Goal: Understand process/instructions: Learn how to perform a task or action

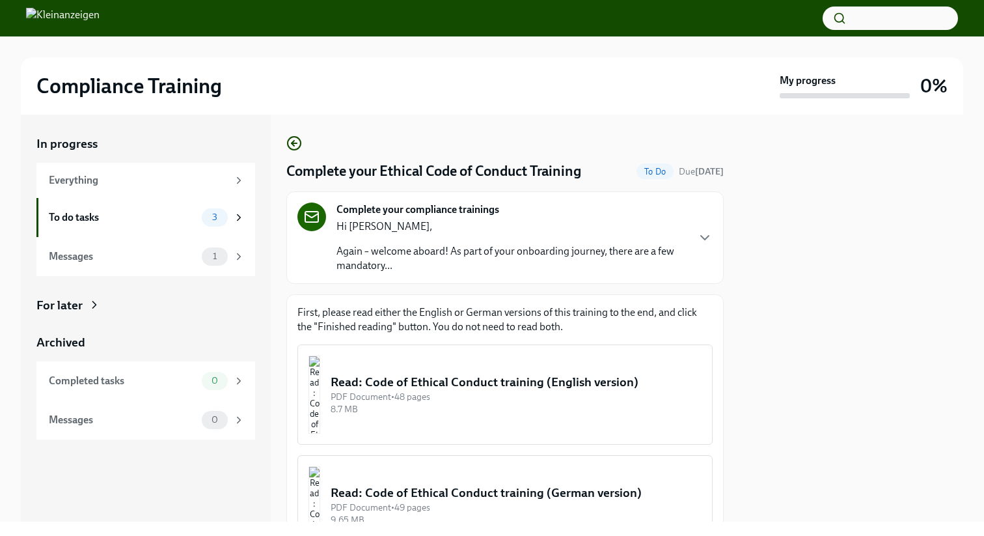
click at [477, 391] on div "Read: Code of Ethical Conduct training (English version)" at bounding box center [516, 382] width 371 height 17
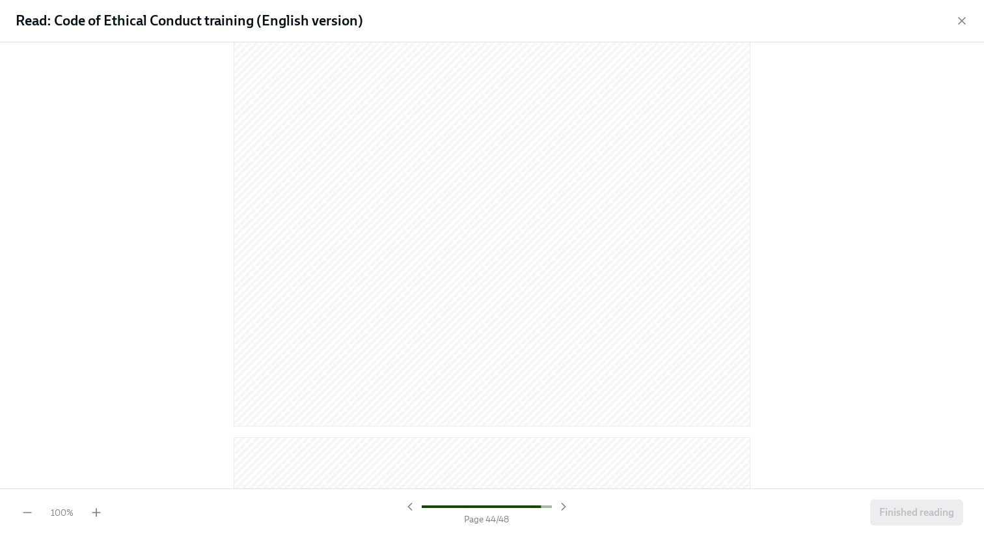
scroll to position [19250, 0]
click at [907, 508] on span "Finished reading" at bounding box center [916, 512] width 75 height 13
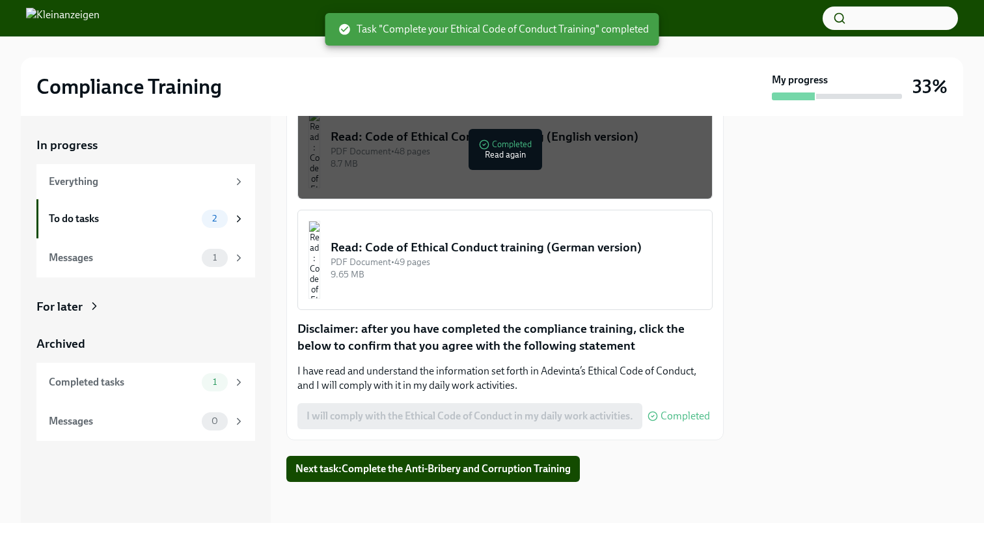
scroll to position [248, 0]
click at [449, 470] on span "Next task : Complete the Anti-Bribery and Corruption Training" at bounding box center [433, 468] width 275 height 13
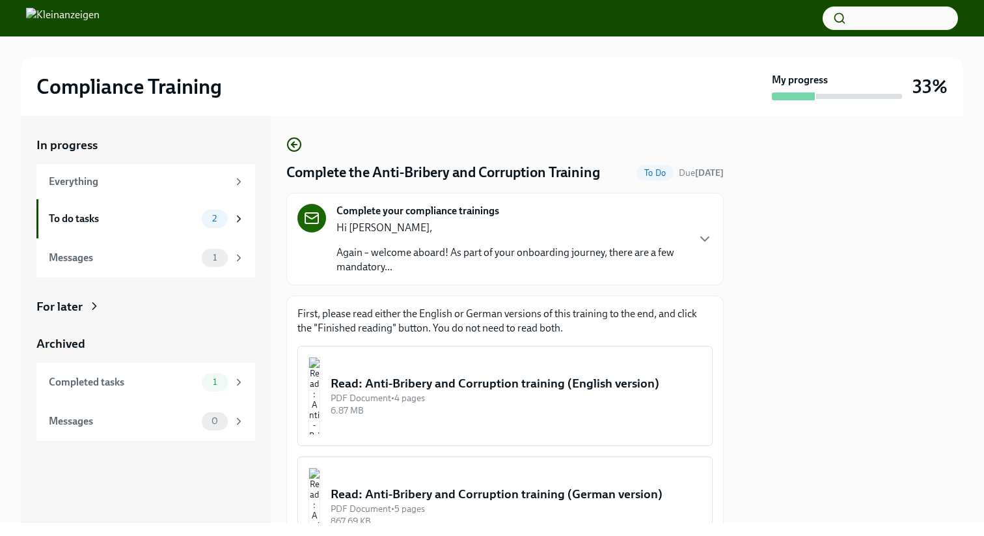
click at [534, 385] on div "Read: Anti-Bribery and Corruption training (English version) PDF Document • 4 p…" at bounding box center [516, 396] width 371 height 42
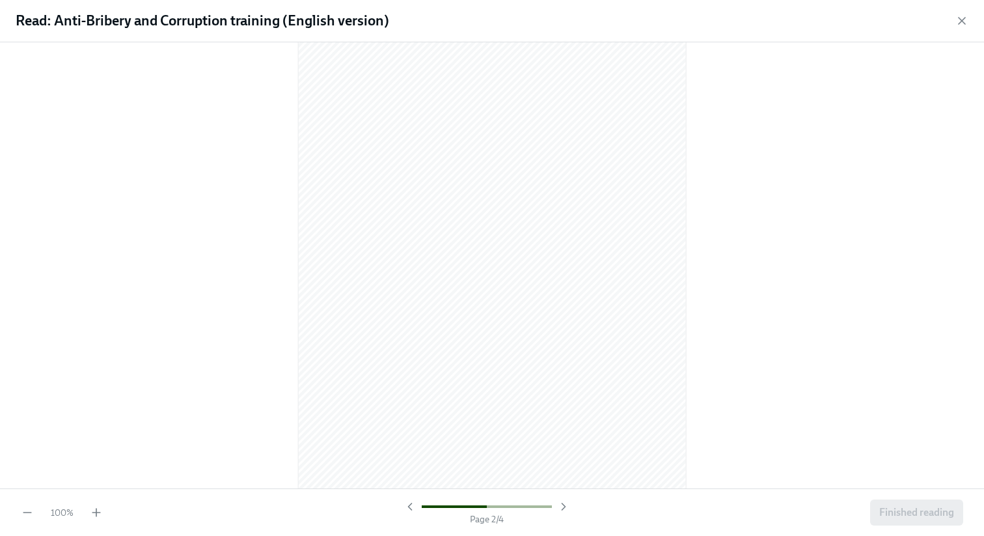
scroll to position [2819, 0]
click at [922, 507] on span "Finished reading" at bounding box center [916, 512] width 75 height 13
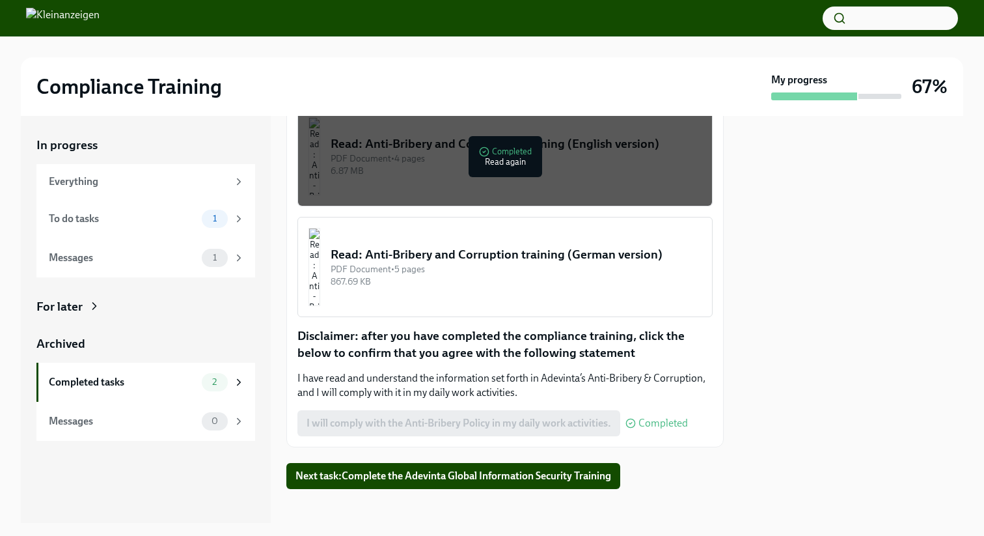
scroll to position [248, 0]
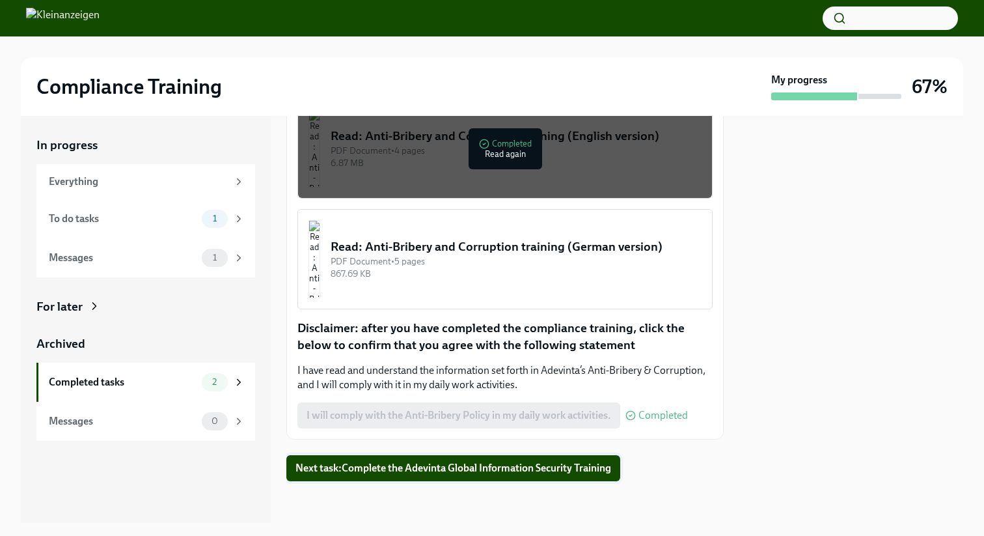
click at [508, 467] on span "Next task : Complete the Adevinta Global Information Security Training" at bounding box center [454, 468] width 316 height 13
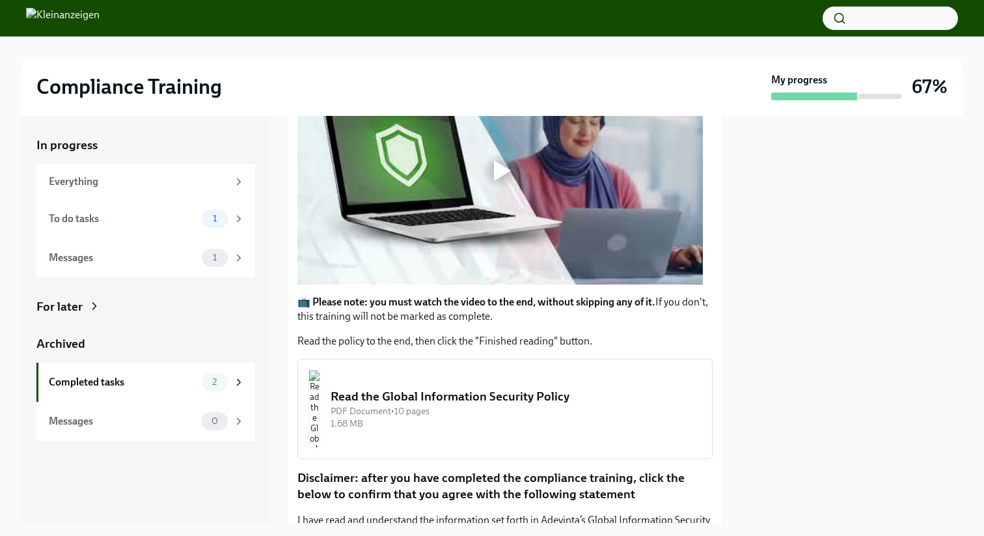
scroll to position [318, 0]
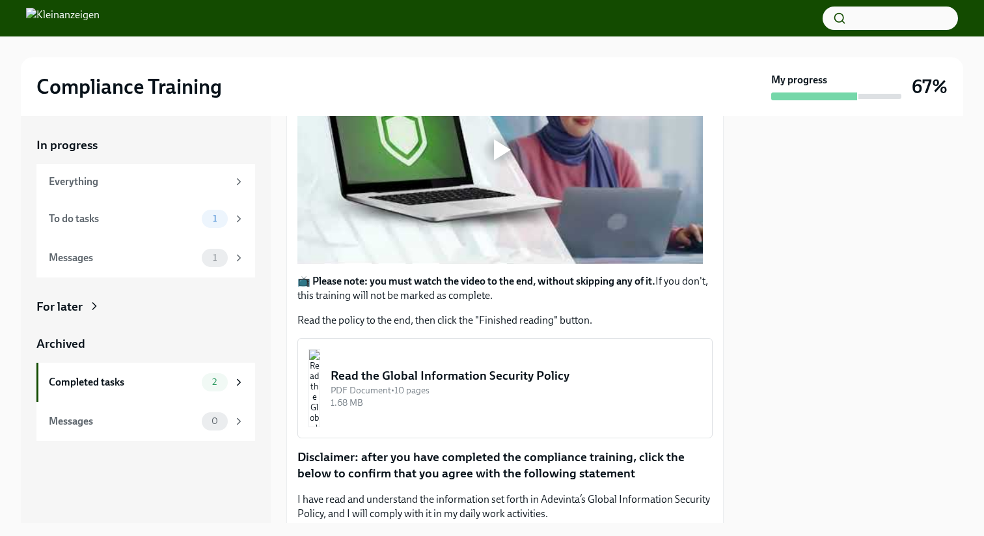
click at [539, 407] on div "1.68 MB" at bounding box center [516, 402] width 371 height 12
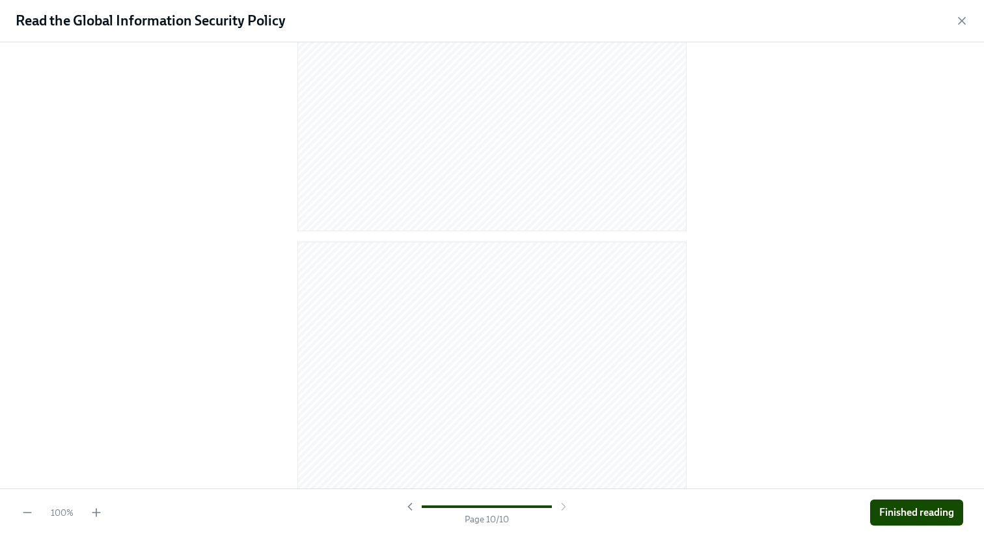
scroll to position [5163, 0]
click at [932, 512] on span "Finished reading" at bounding box center [916, 512] width 75 height 13
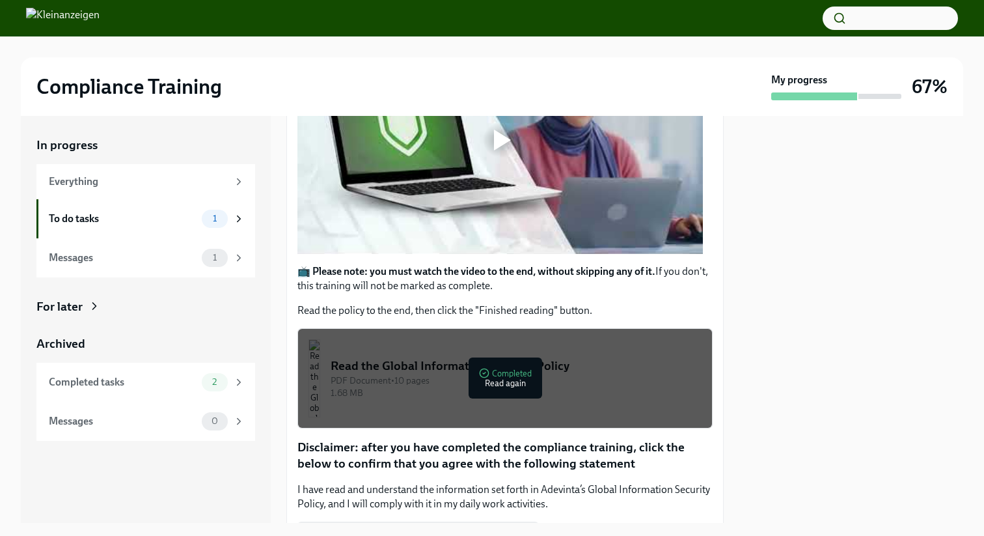
scroll to position [325, 0]
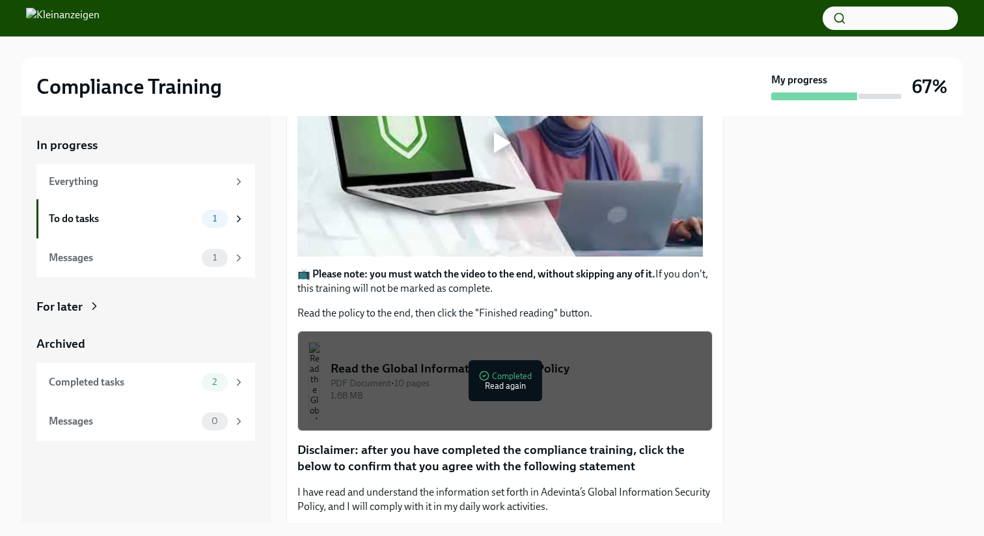
click at [523, 417] on button "Read the Global Information Security Policy PDF Document • 10 pages 1.68 MB Com…" at bounding box center [504, 381] width 415 height 100
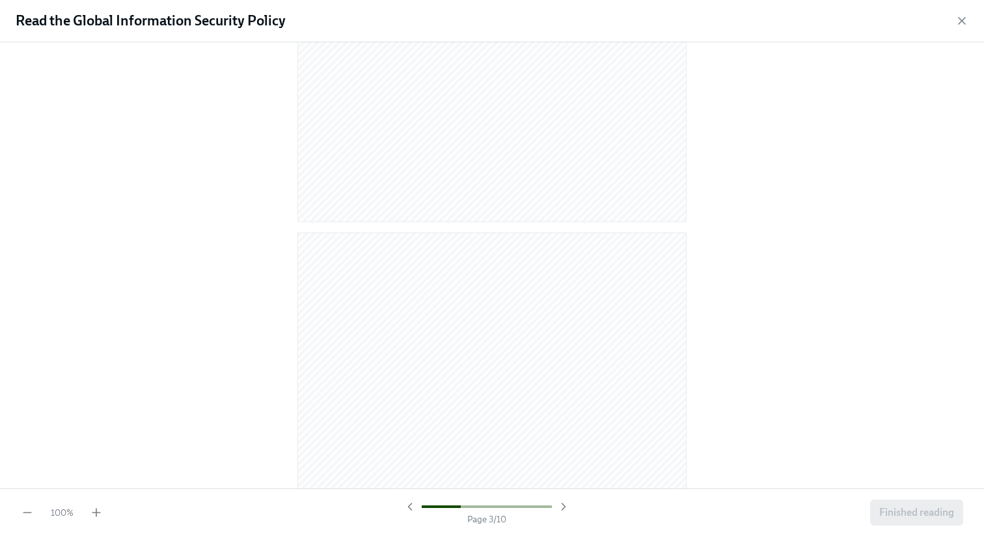
scroll to position [5163, 0]
click at [957, 519] on button "Finished reading" at bounding box center [916, 512] width 93 height 26
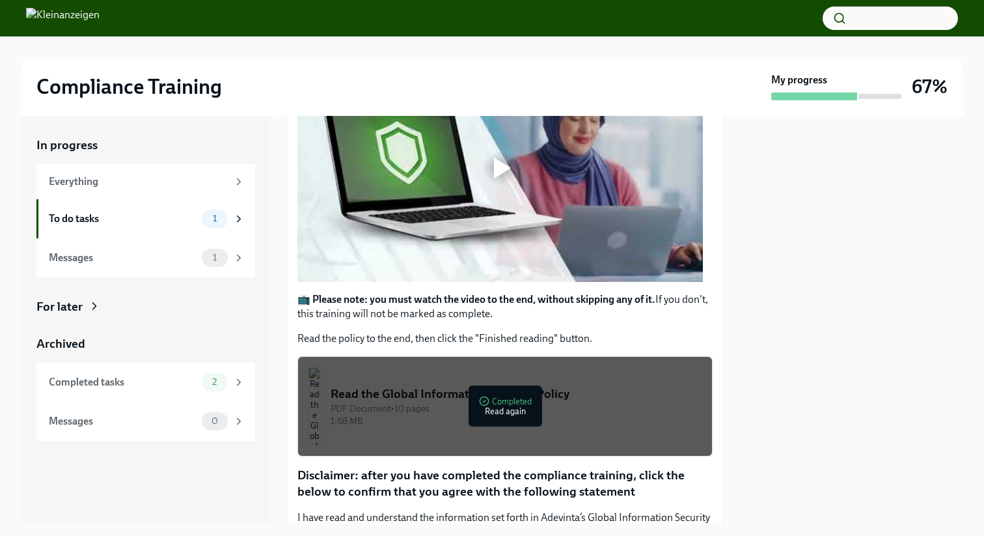
scroll to position [298, 0]
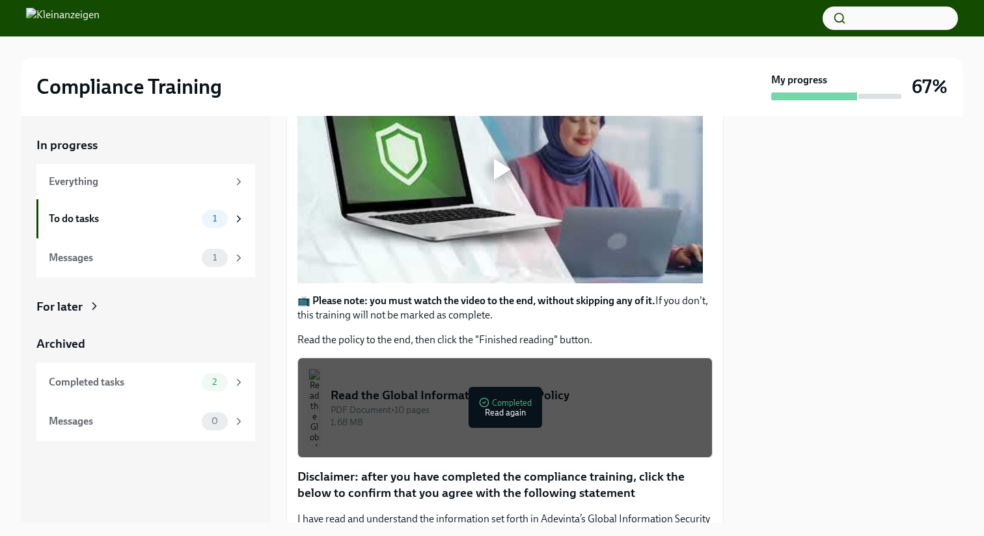
click at [518, 167] on div at bounding box center [501, 169] width 42 height 42
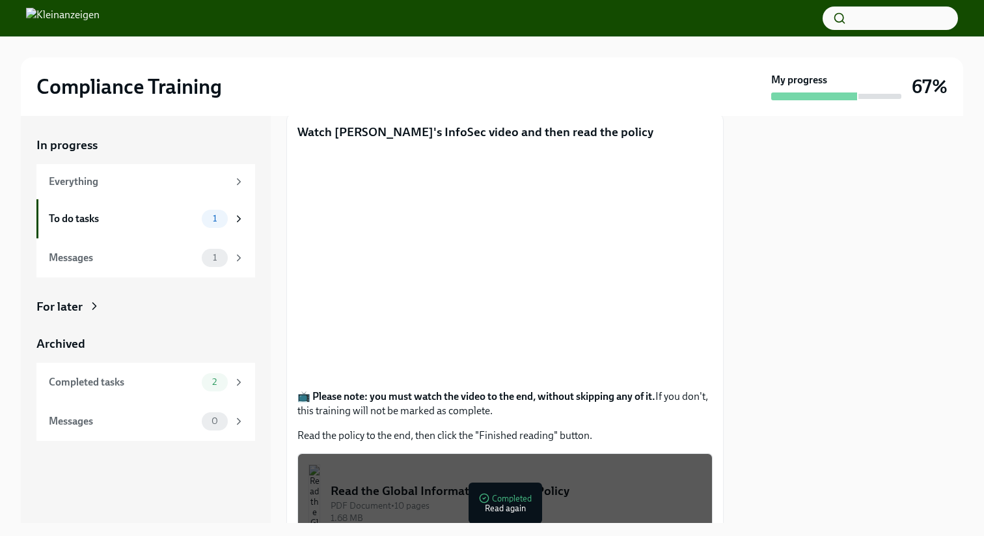
scroll to position [194, 0]
